Goal: Task Accomplishment & Management: Manage account settings

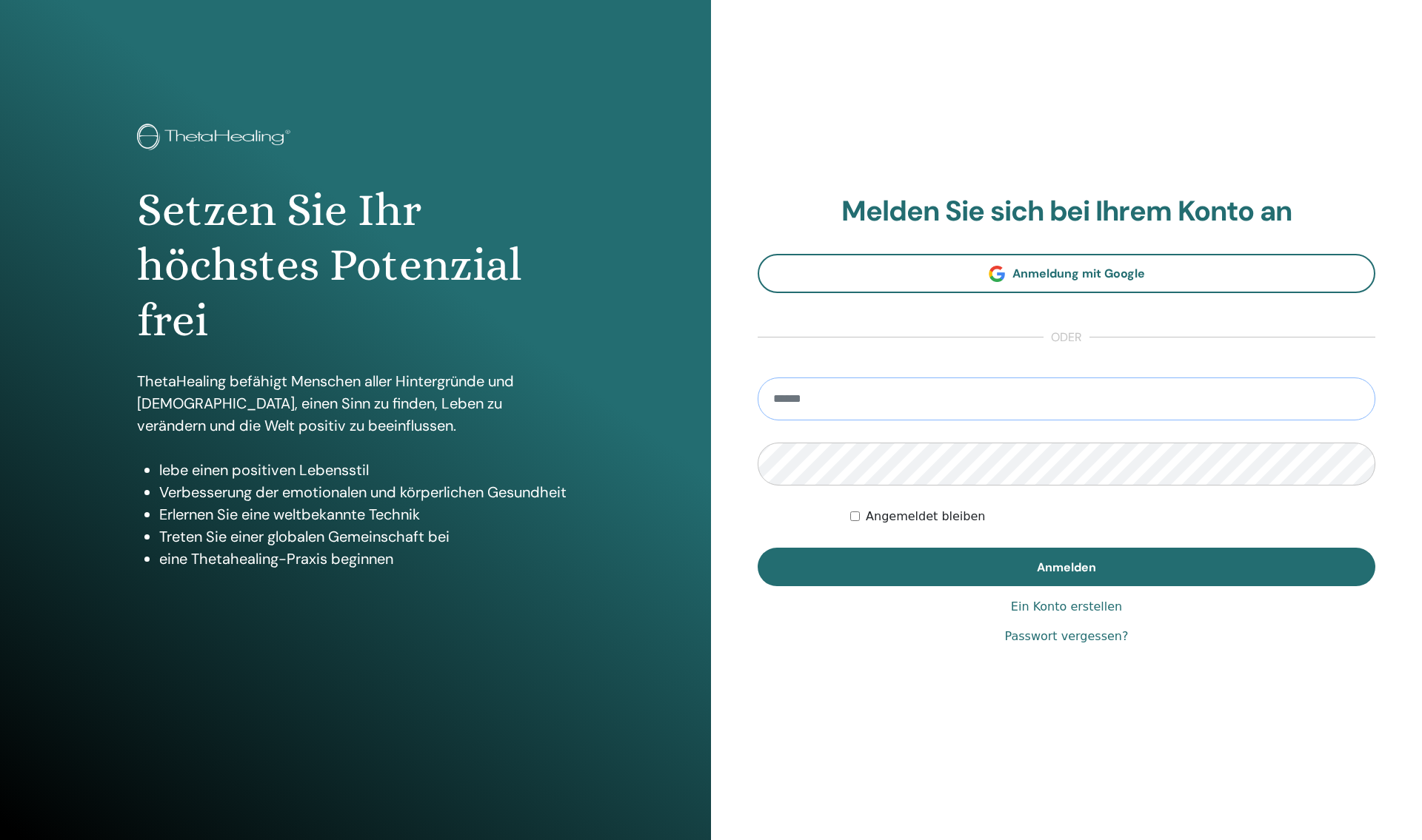
type input "**********"
click at [1039, 571] on span "Anmelden" at bounding box center [1066, 567] width 59 height 16
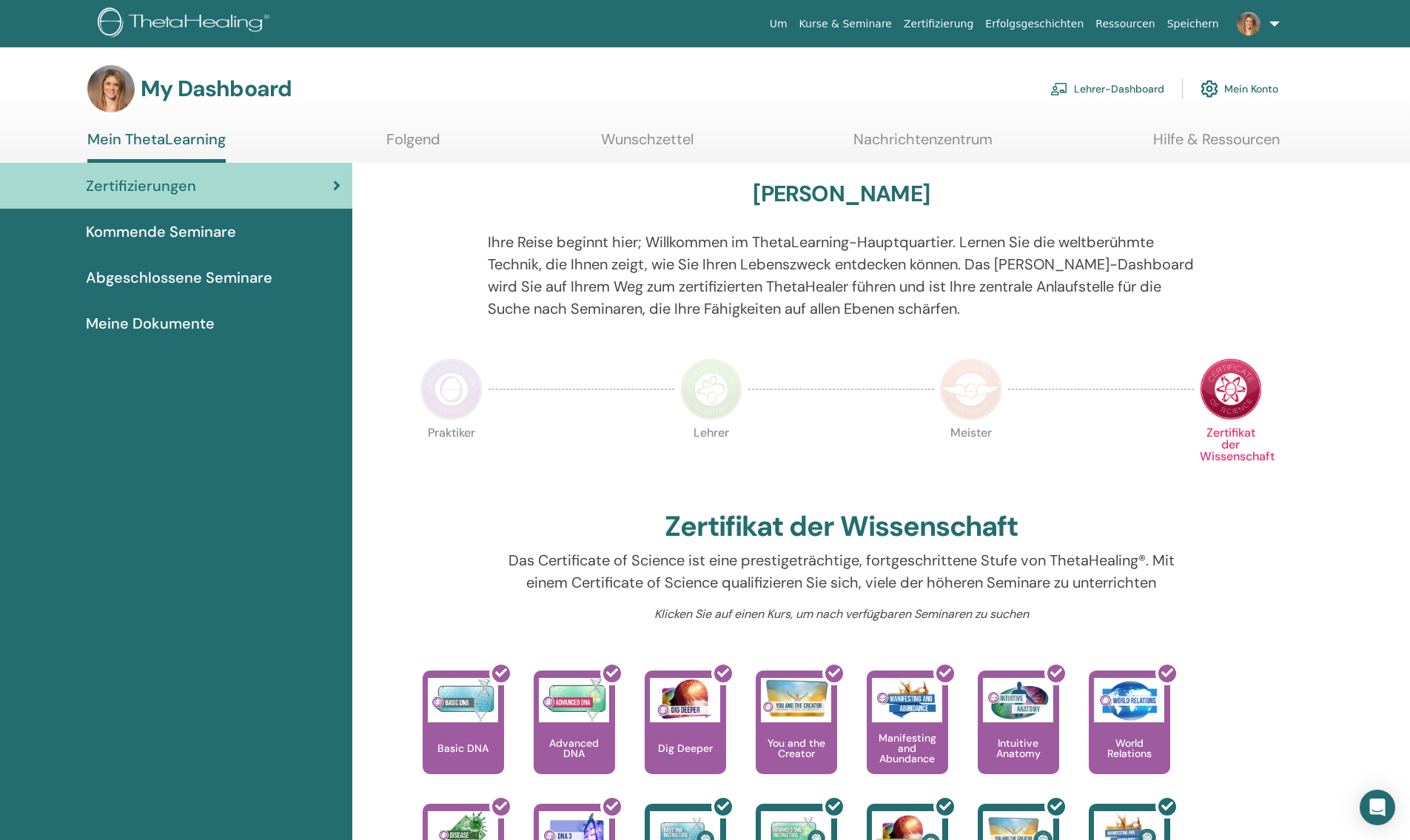
click at [1119, 80] on link "Lehrer-Dashboard" at bounding box center [1107, 89] width 114 height 33
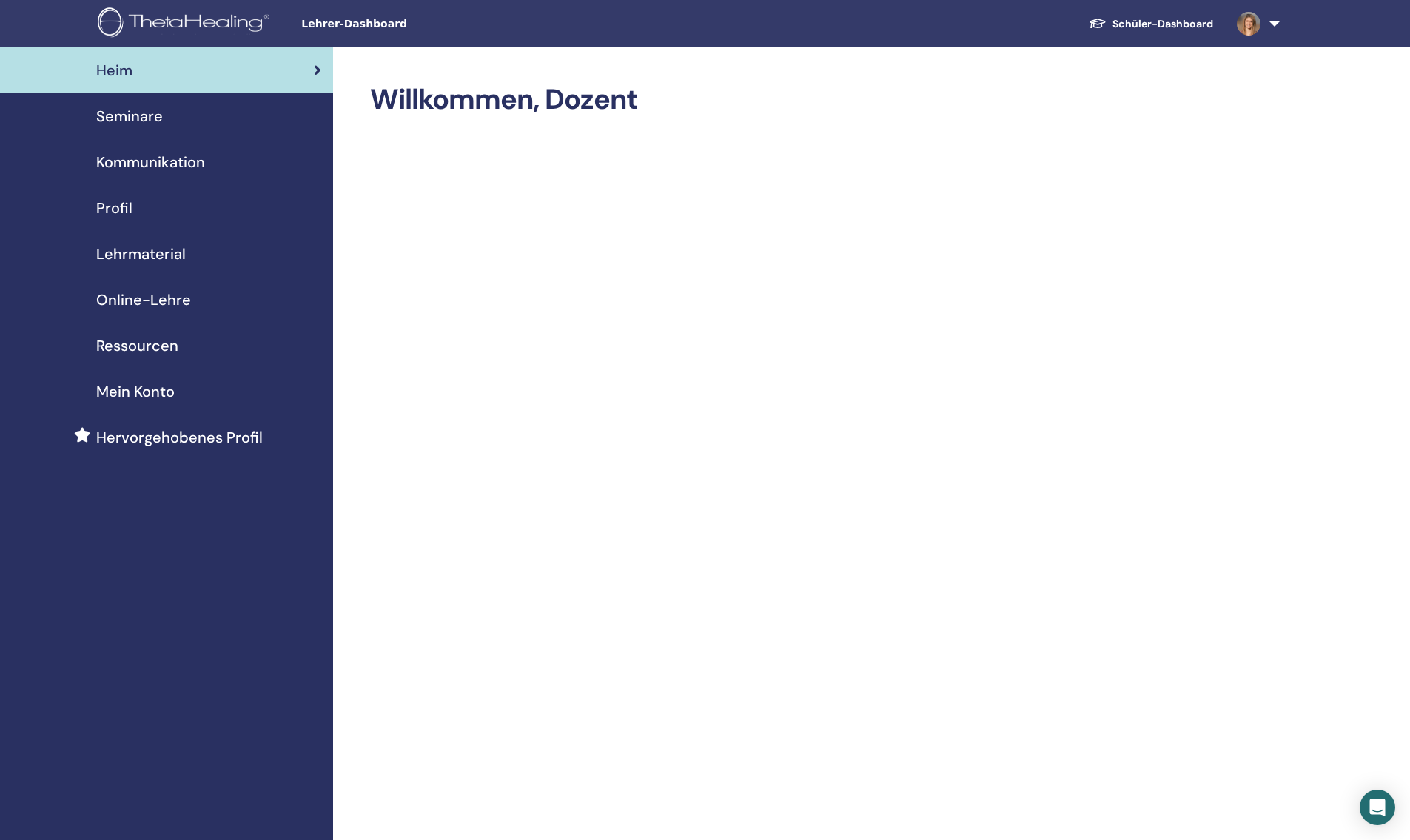
click at [152, 124] on span "Seminare" at bounding box center [129, 116] width 66 height 22
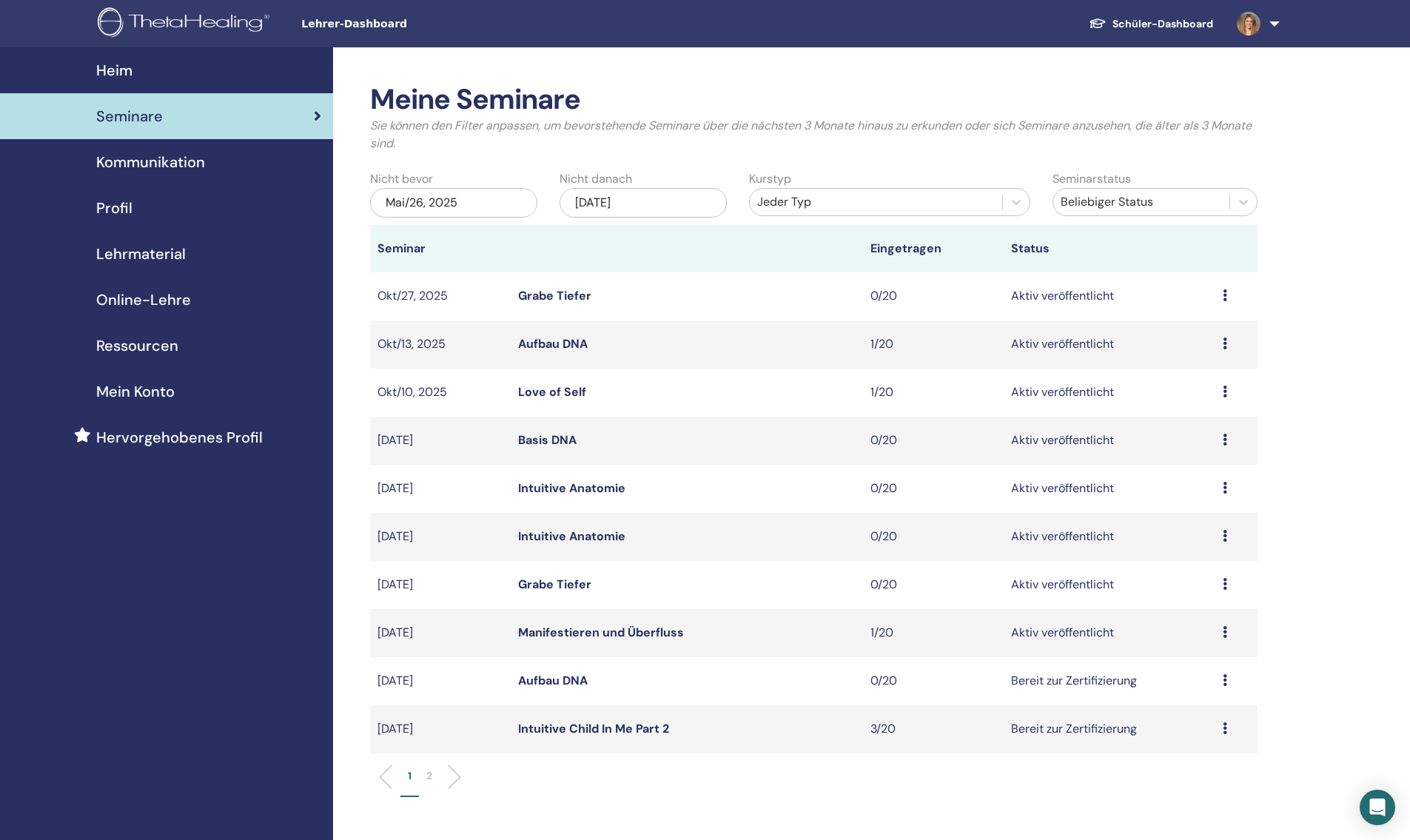
click at [561, 489] on link "Intuitive Anatomie" at bounding box center [572, 487] width 107 height 16
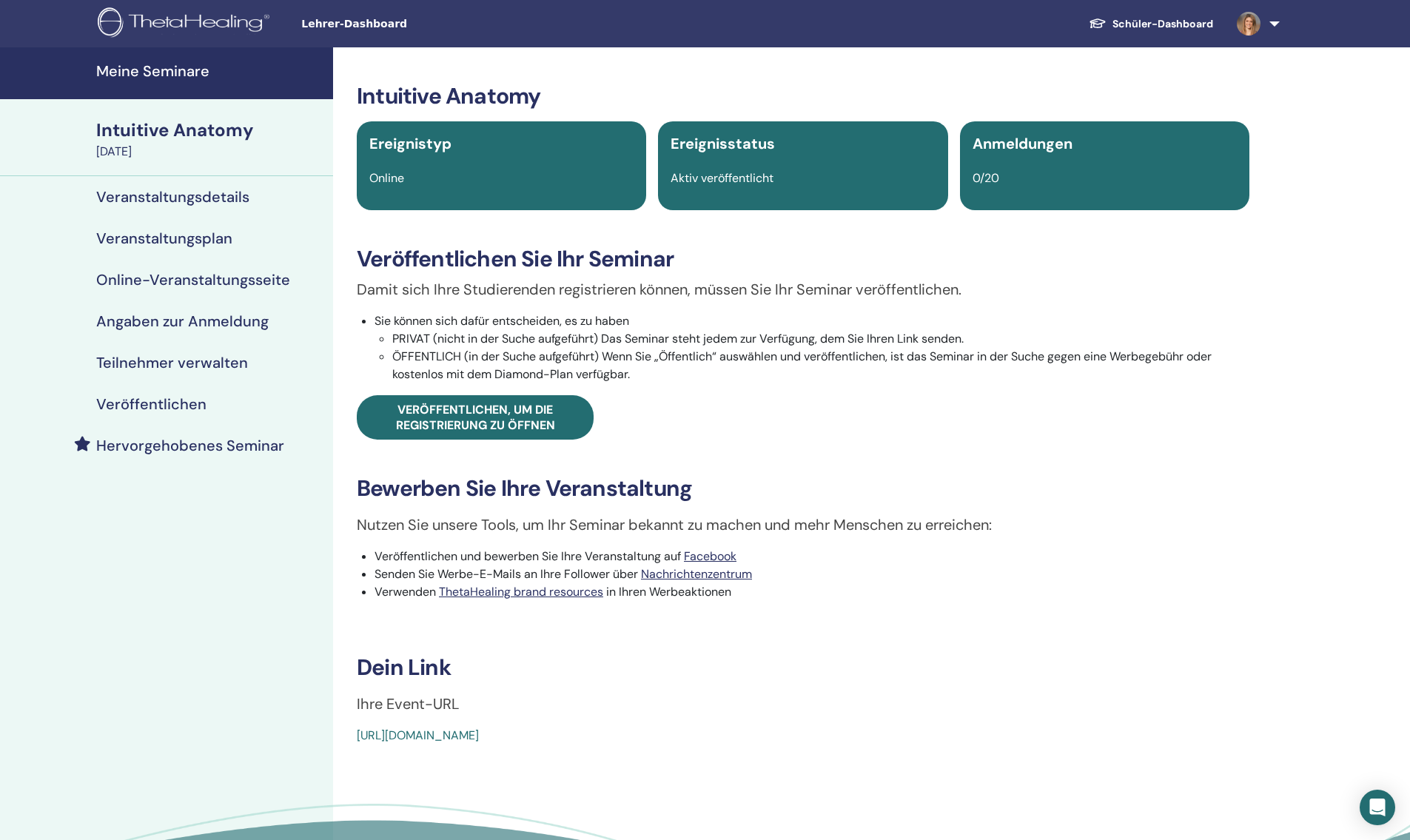
click at [167, 410] on h4 "Veröffentlichen" at bounding box center [151, 404] width 110 height 18
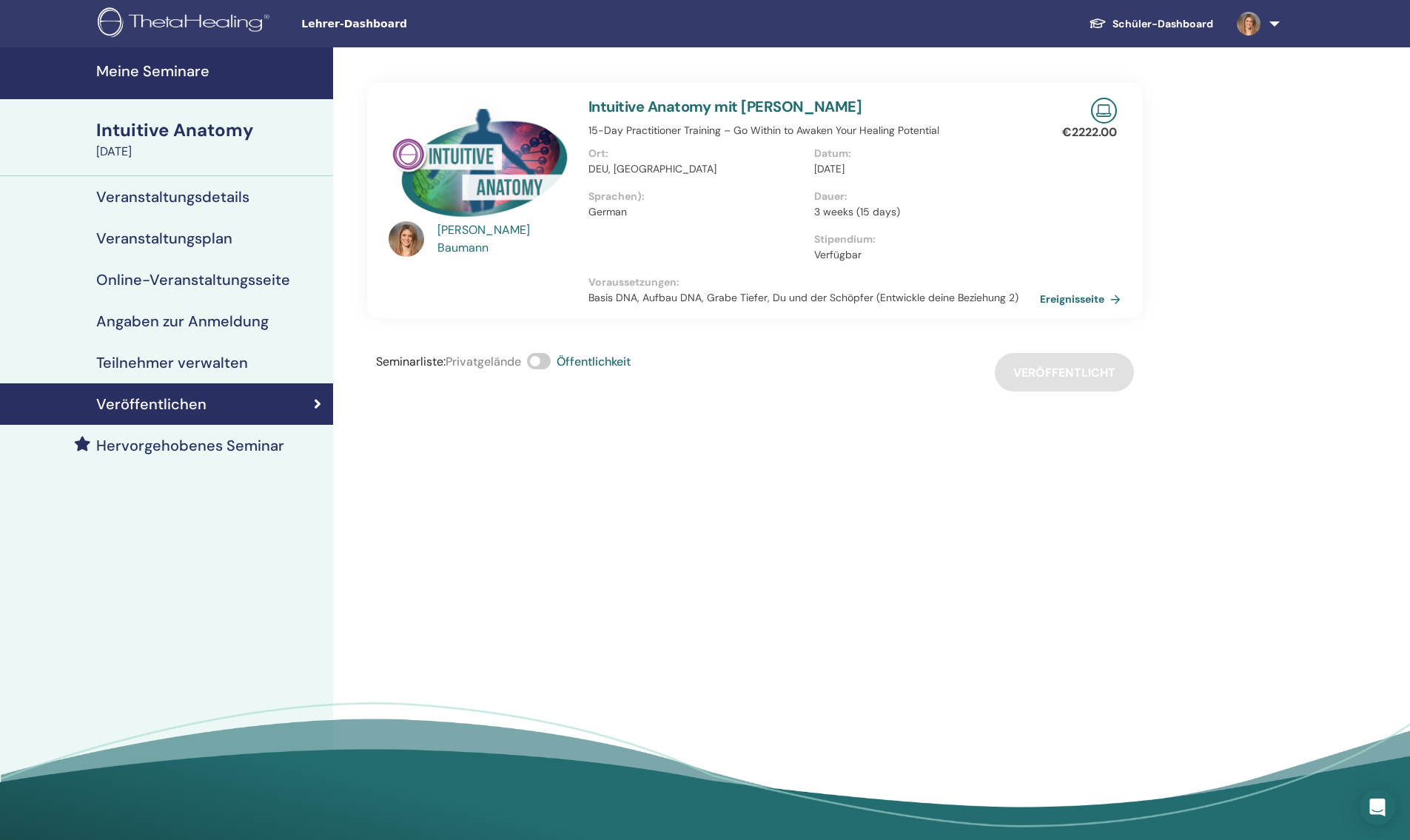
click at [547, 359] on span at bounding box center [539, 362] width 24 height 16
click at [184, 74] on h4 "Meine Seminare" at bounding box center [210, 71] width 228 height 18
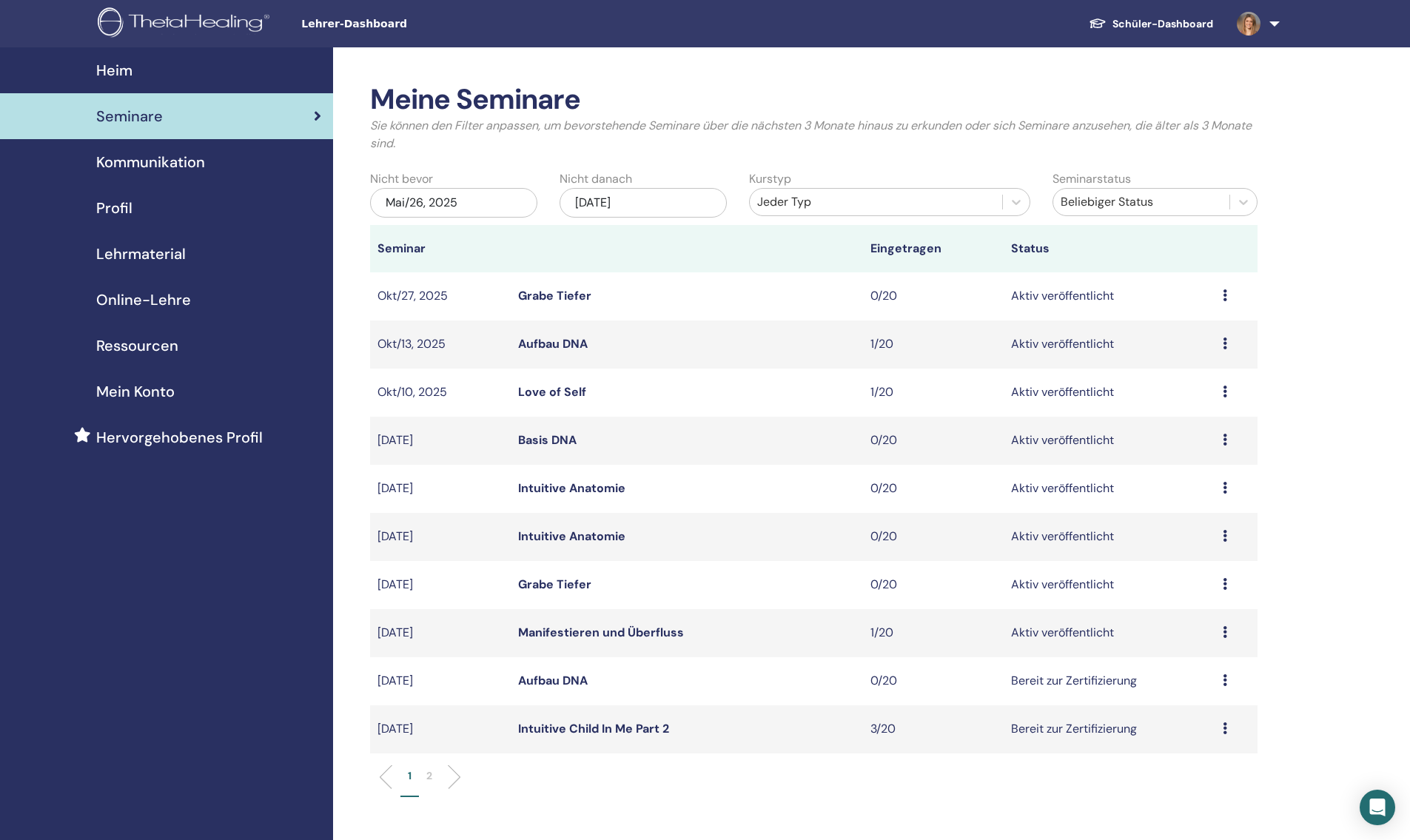
click at [573, 535] on link "Intuitive Anatomie" at bounding box center [572, 536] width 107 height 16
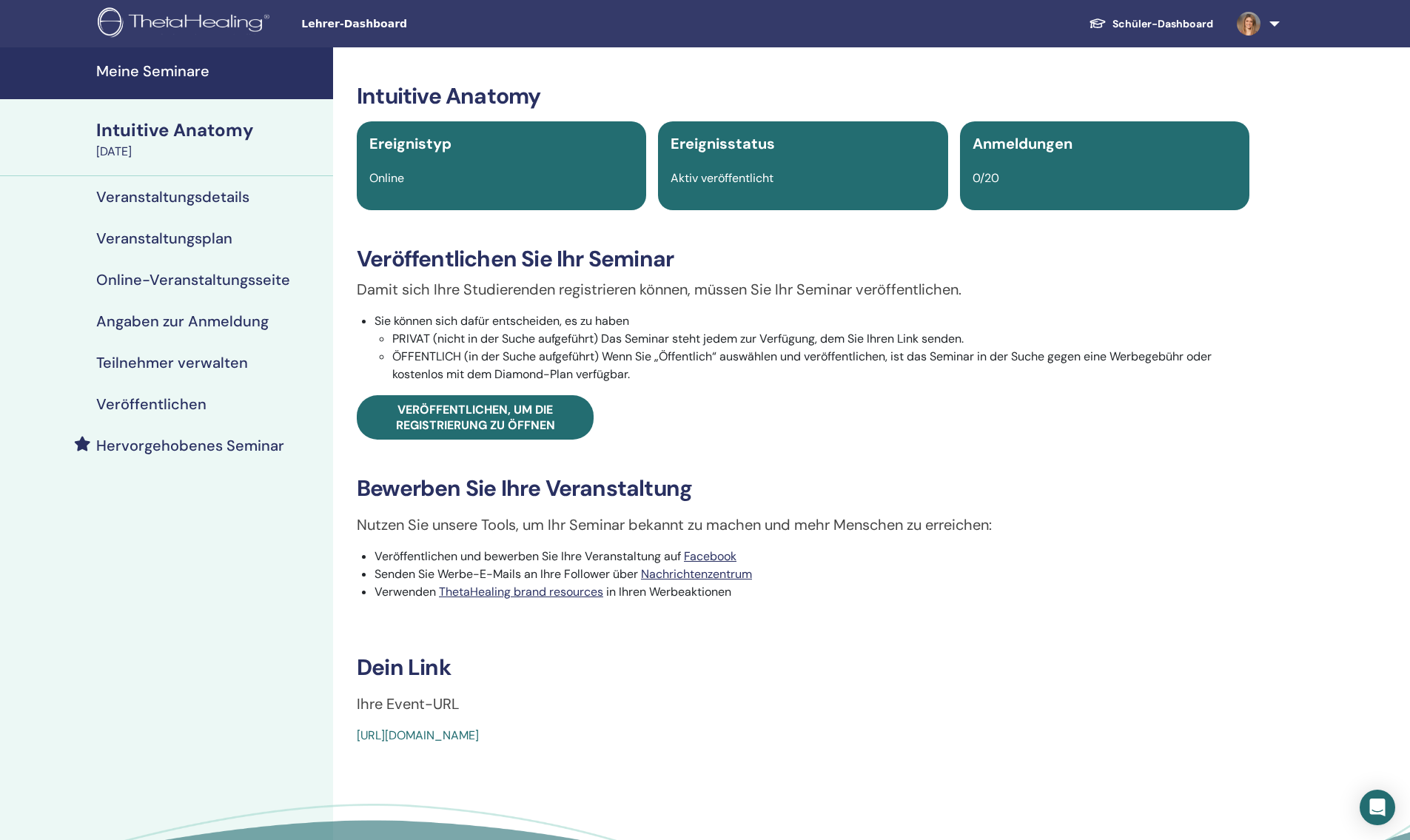
click at [175, 403] on h4 "Veröffentlichen" at bounding box center [151, 404] width 110 height 18
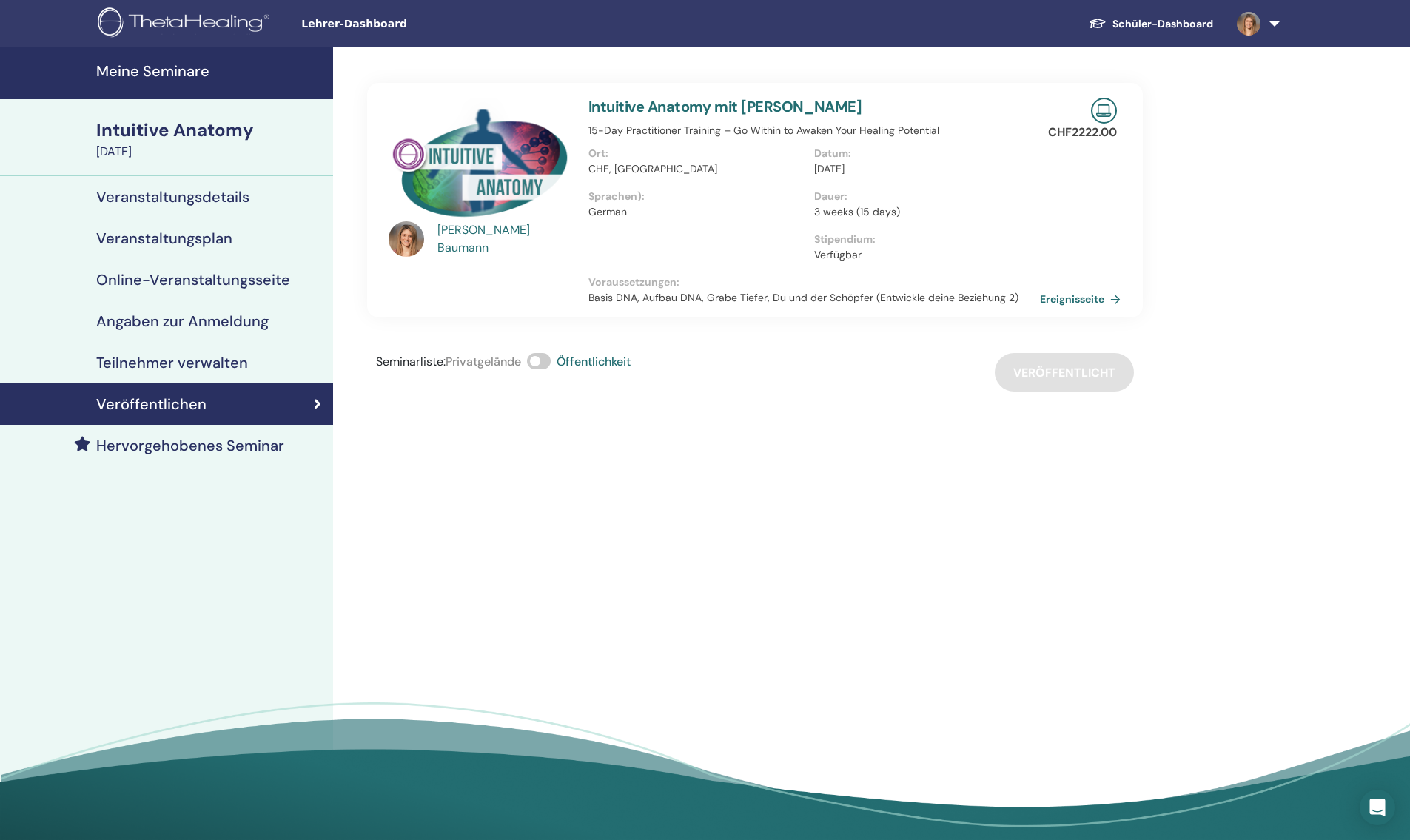
click at [549, 359] on span at bounding box center [539, 362] width 24 height 16
click at [1250, 23] on img at bounding box center [1249, 23] width 24 height 24
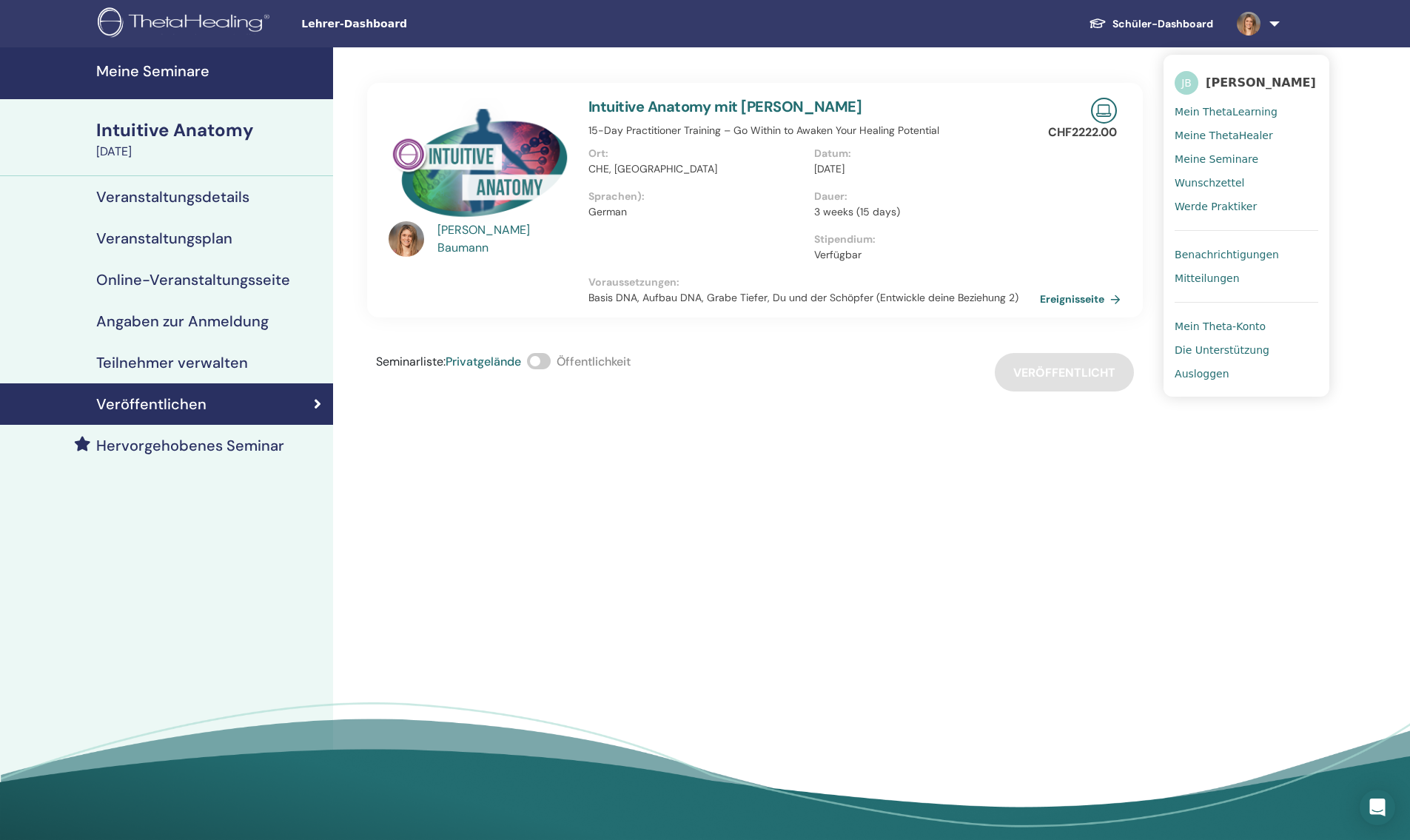
click at [1208, 111] on span "Mein ThetaLearning" at bounding box center [1227, 112] width 103 height 13
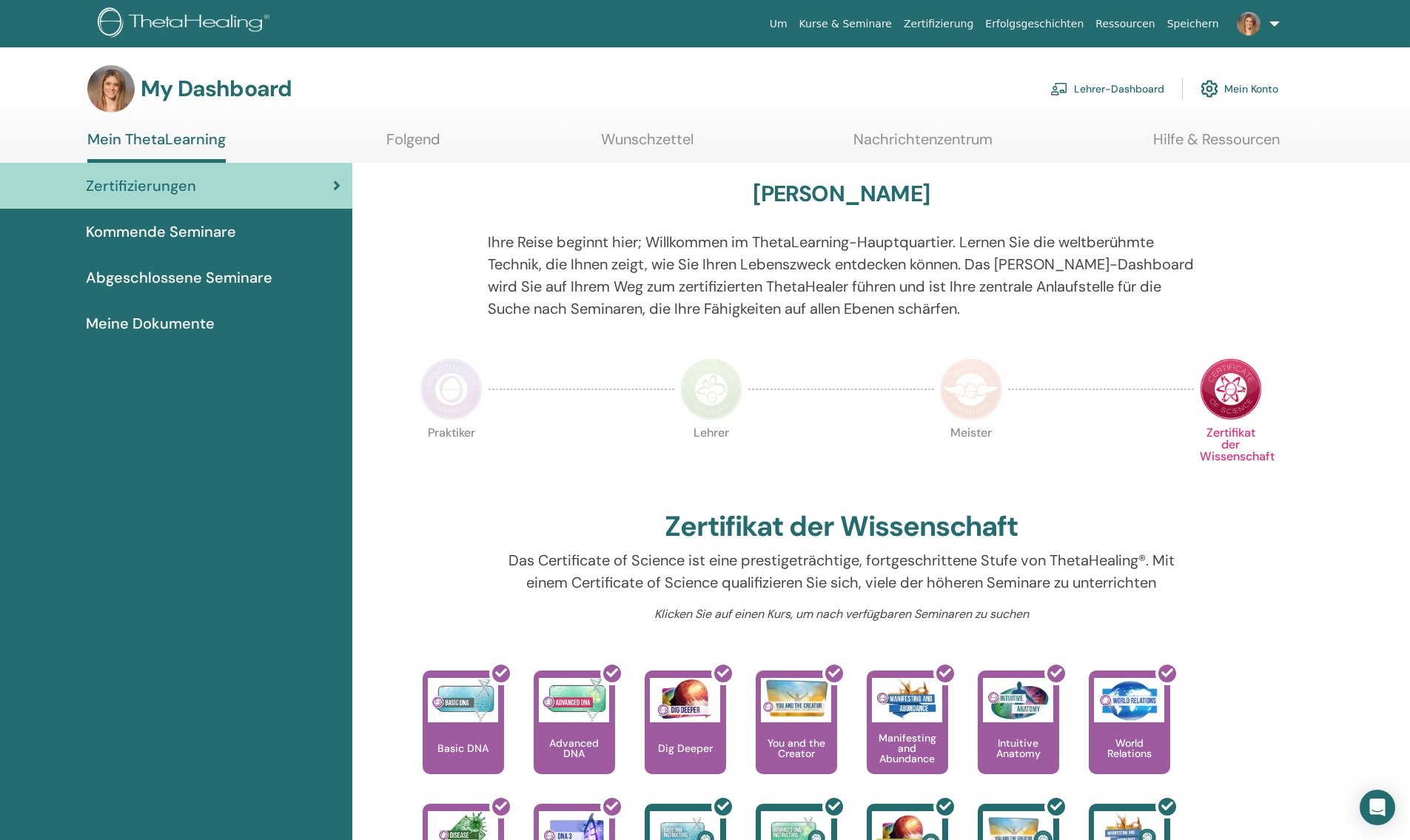
click at [1134, 89] on link "Lehrer-Dashboard" at bounding box center [1107, 89] width 114 height 33
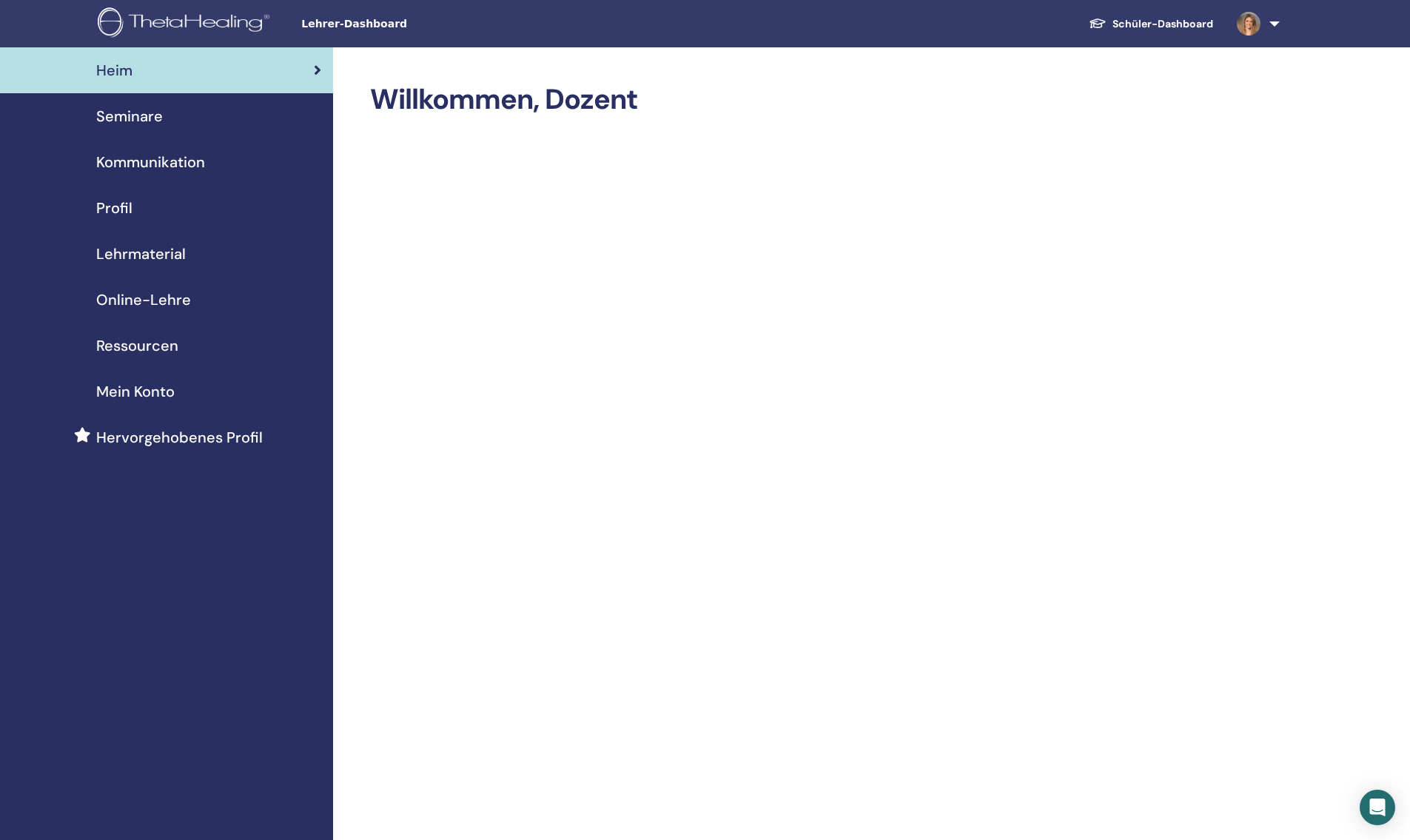
click at [124, 123] on span "Seminare" at bounding box center [129, 116] width 66 height 22
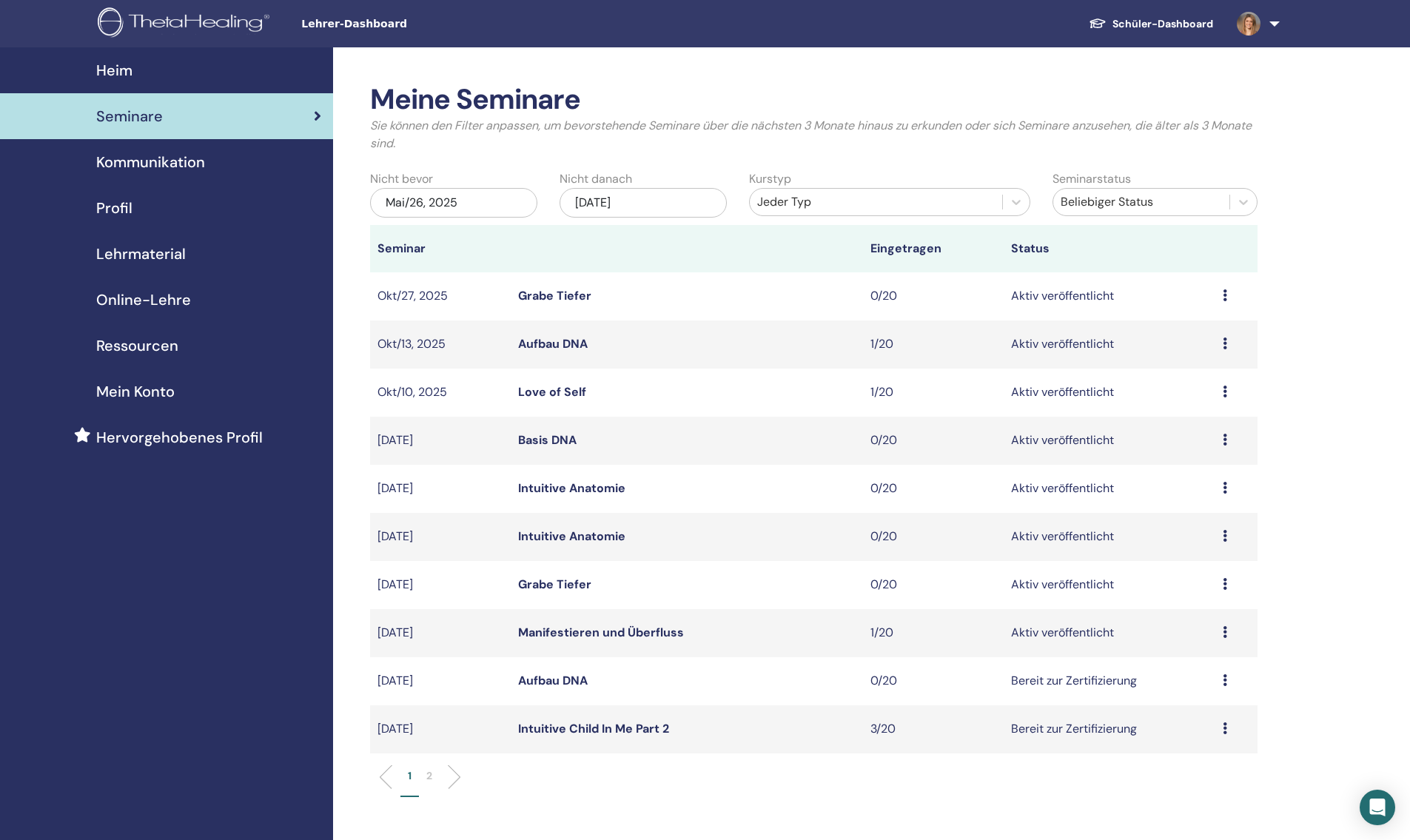
click at [240, 33] on img at bounding box center [186, 24] width 177 height 34
